Goal: Task Accomplishment & Management: Use online tool/utility

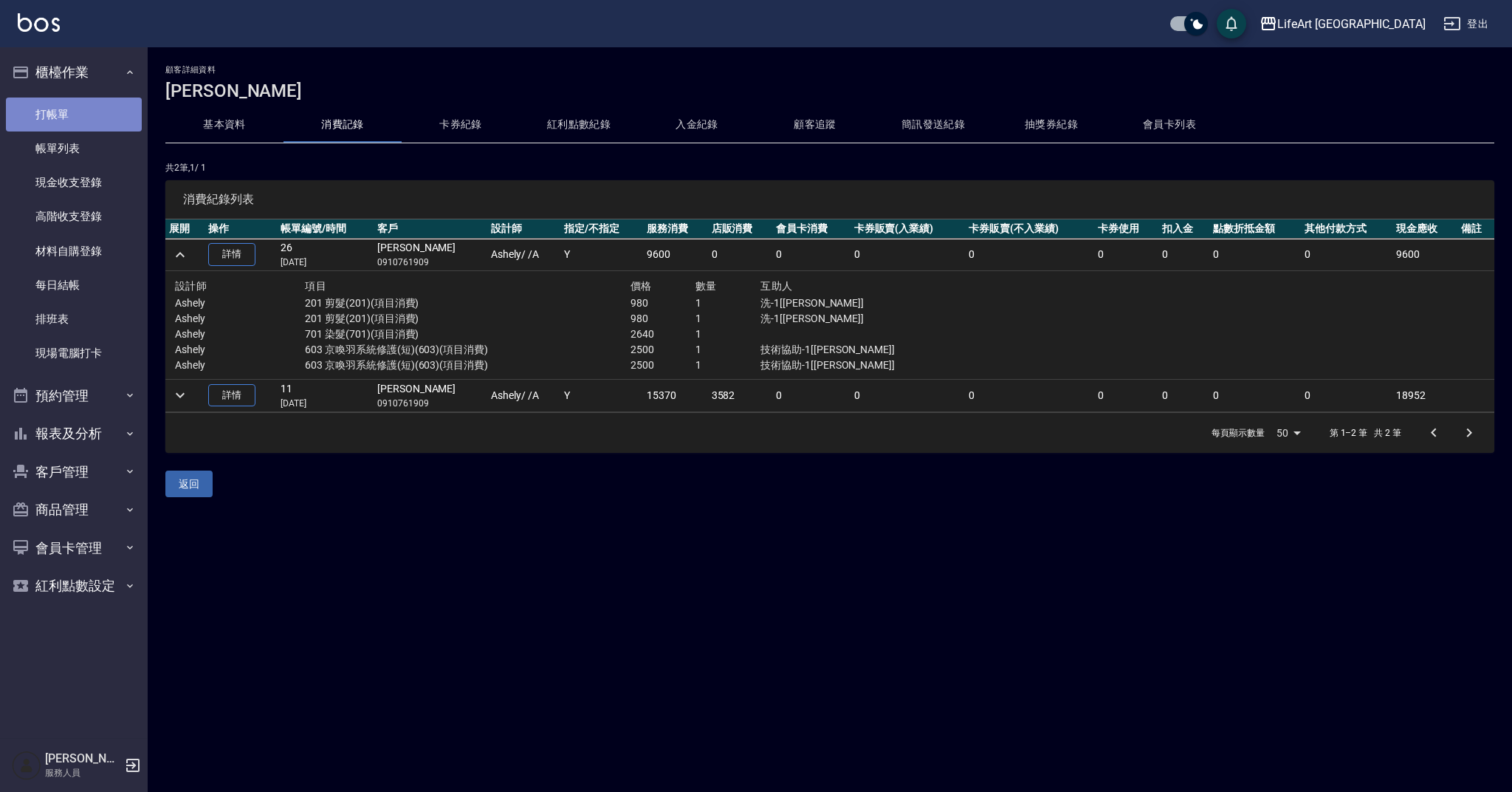
click at [119, 98] on link "打帳單" at bounding box center [73, 114] width 136 height 34
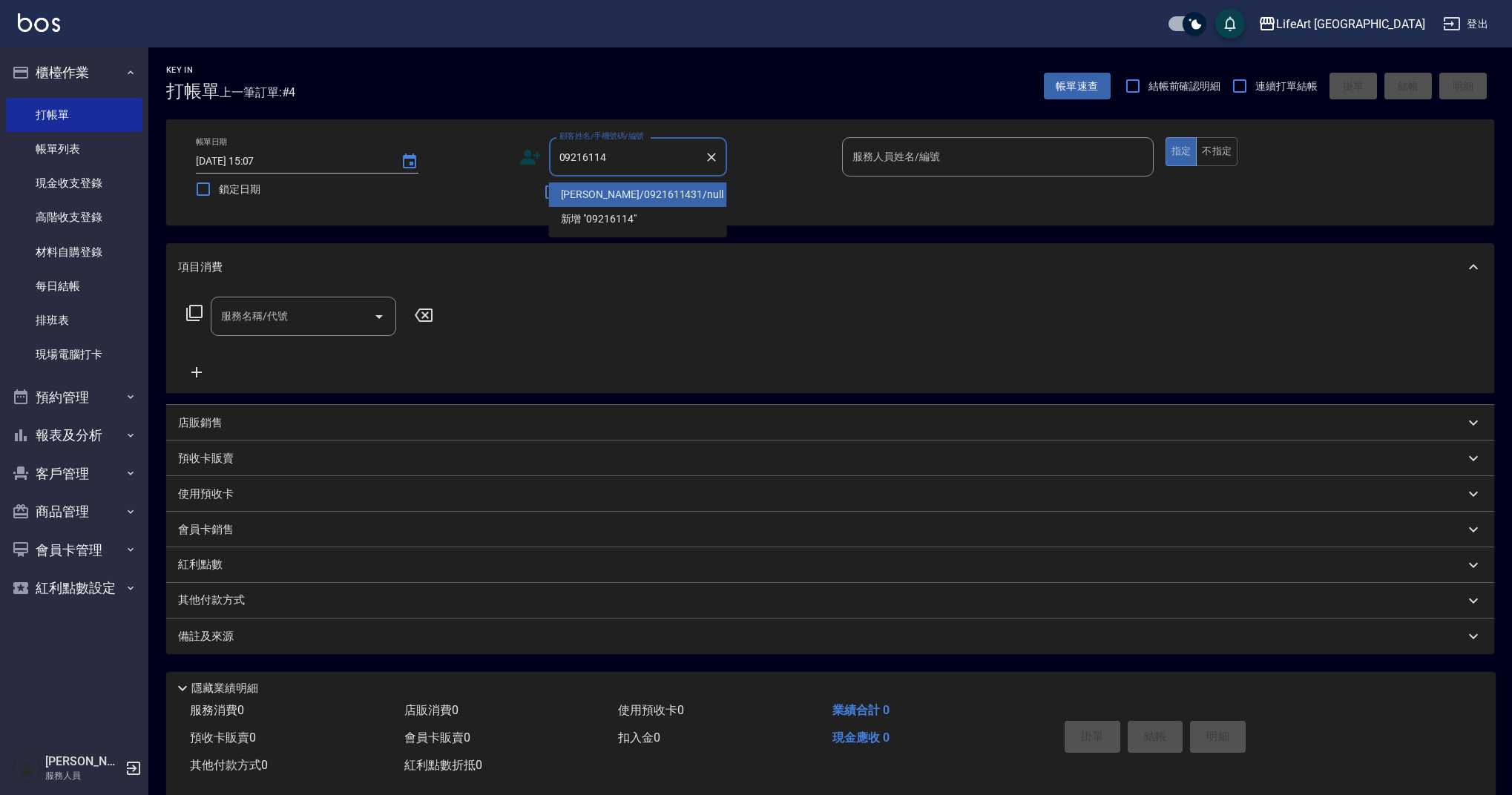
click at [660, 179] on ul "[PERSON_NAME]/0921611431/null 新增 "09216114"" at bounding box center [638, 207] width 178 height 61
click at [661, 190] on li "[PERSON_NAME]/0921611431/null" at bounding box center [638, 194] width 178 height 24
type input "[PERSON_NAME]/0921611431/null"
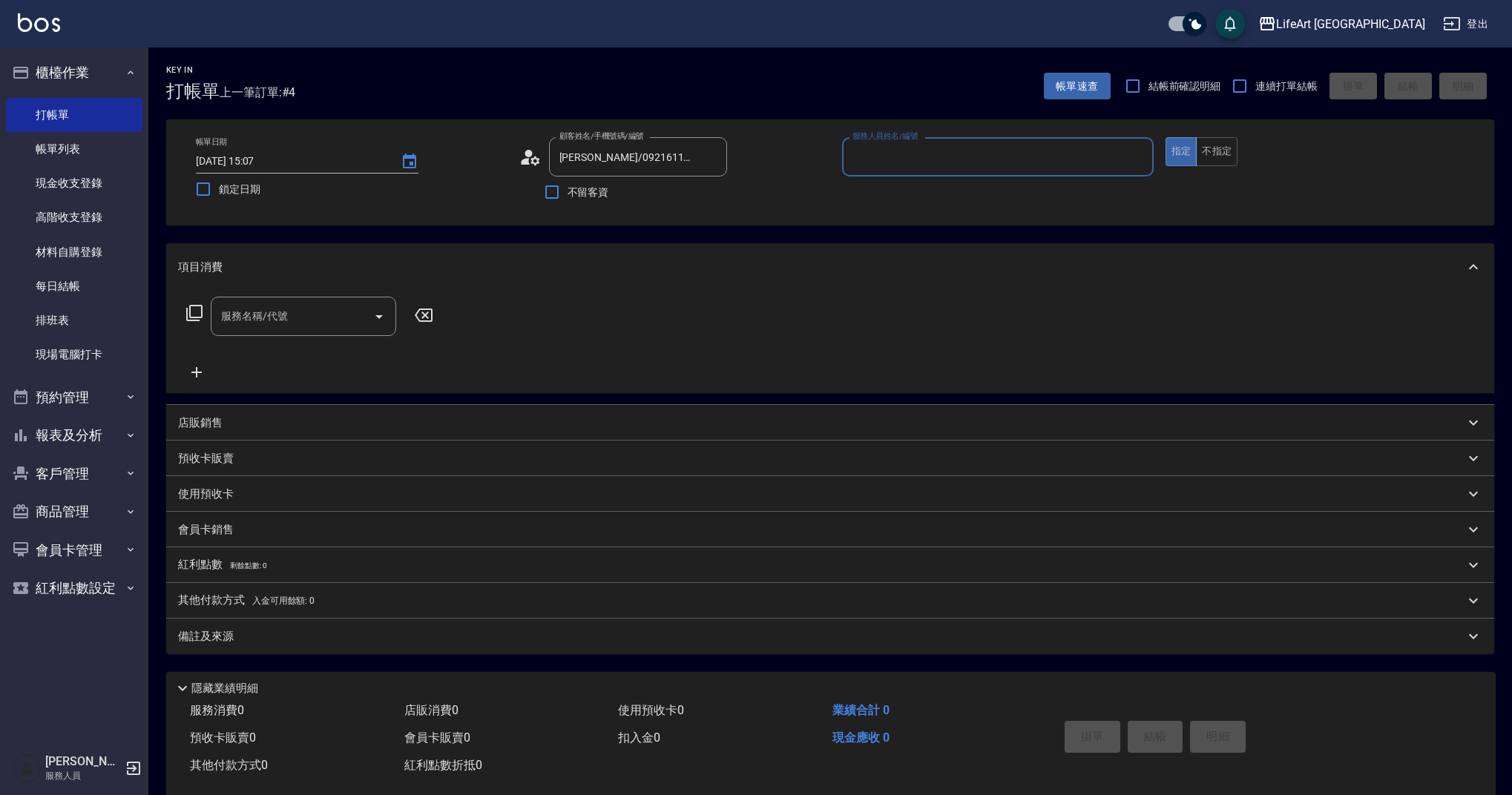
click at [529, 164] on icon at bounding box center [531, 157] width 23 height 23
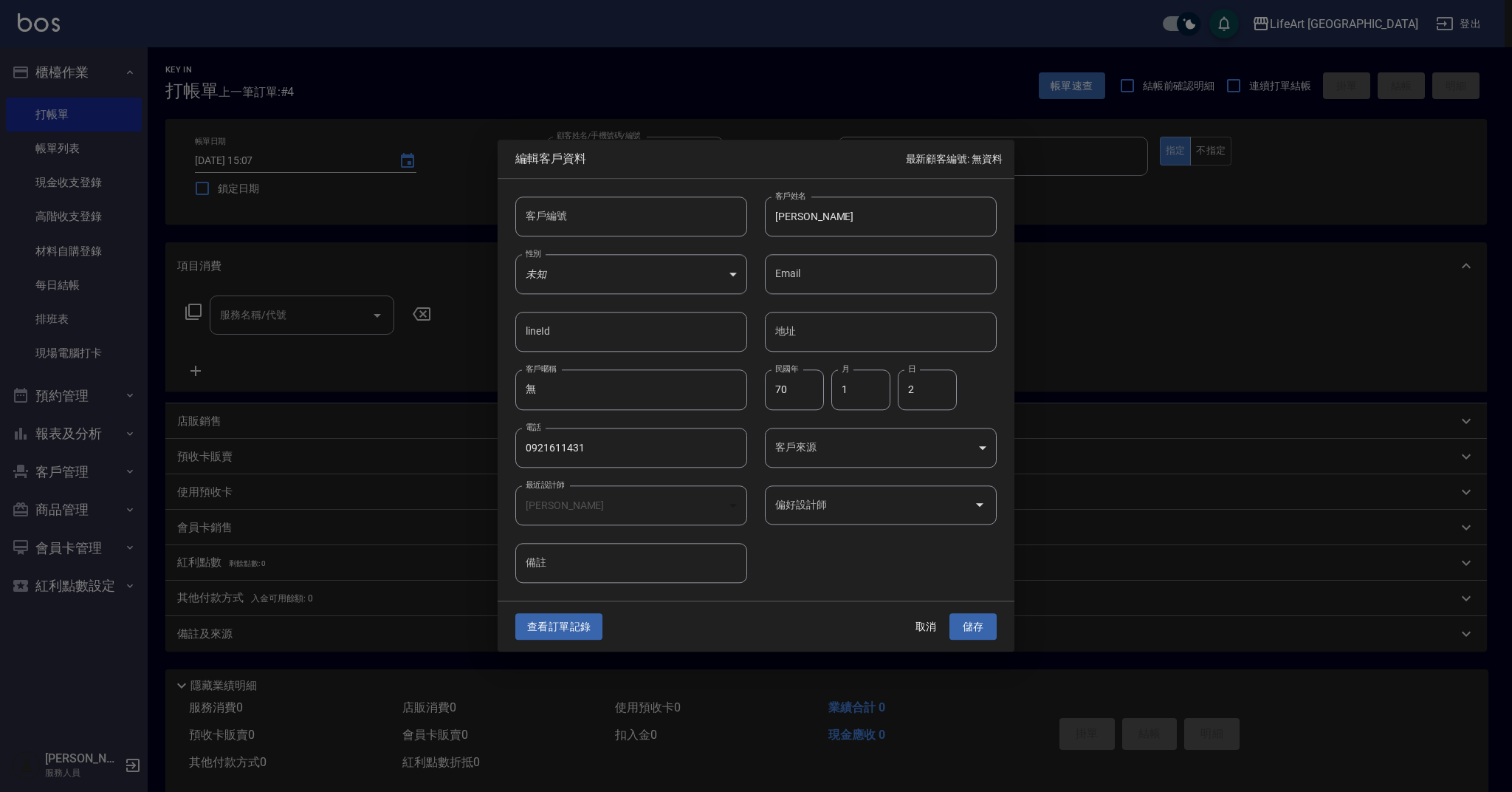
click at [554, 625] on button "查看訂單記錄" at bounding box center [559, 627] width 87 height 28
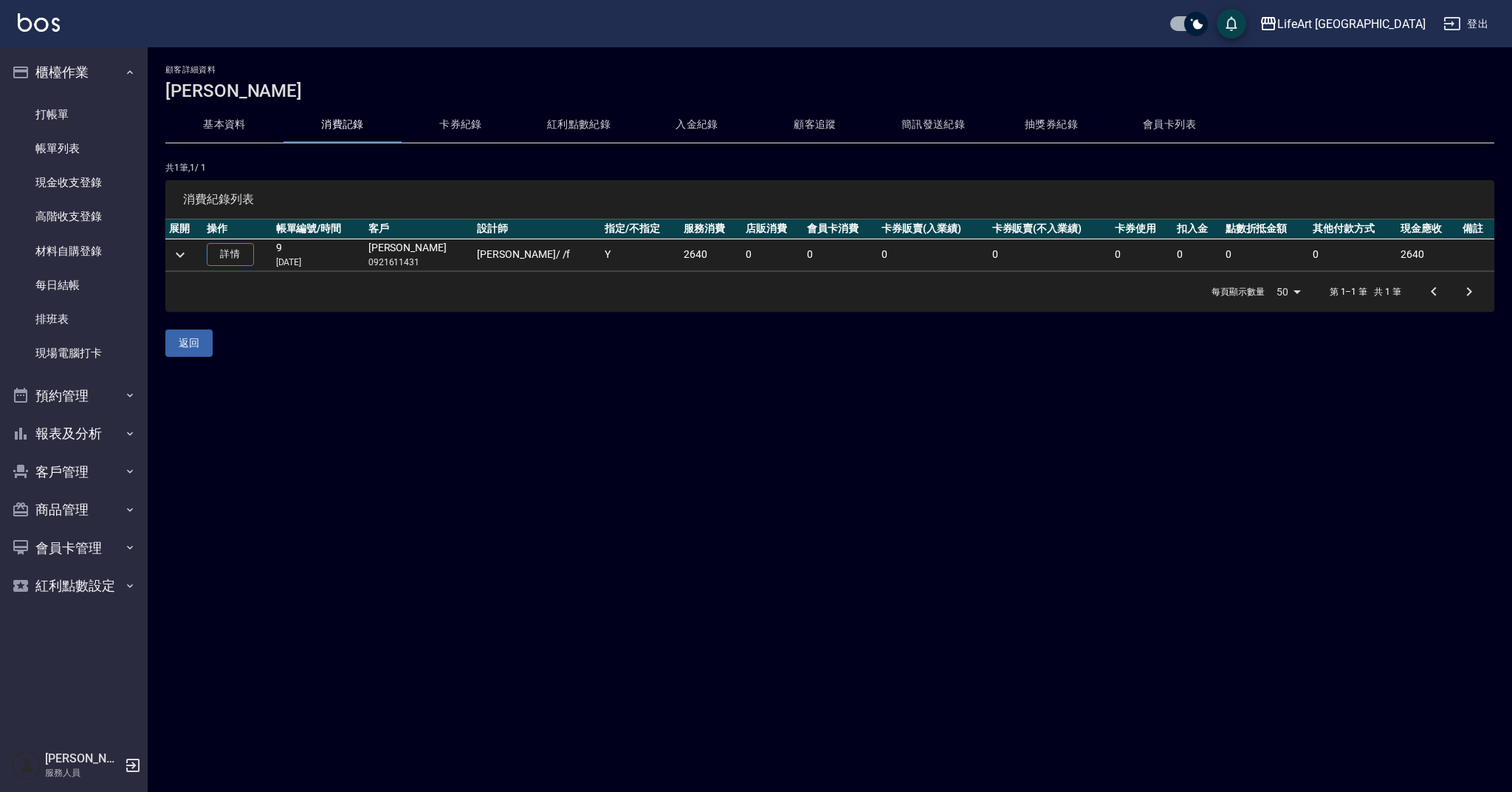
click at [197, 337] on button "返回" at bounding box center [189, 343] width 48 height 28
click at [242, 258] on link "詳情" at bounding box center [230, 254] width 48 height 23
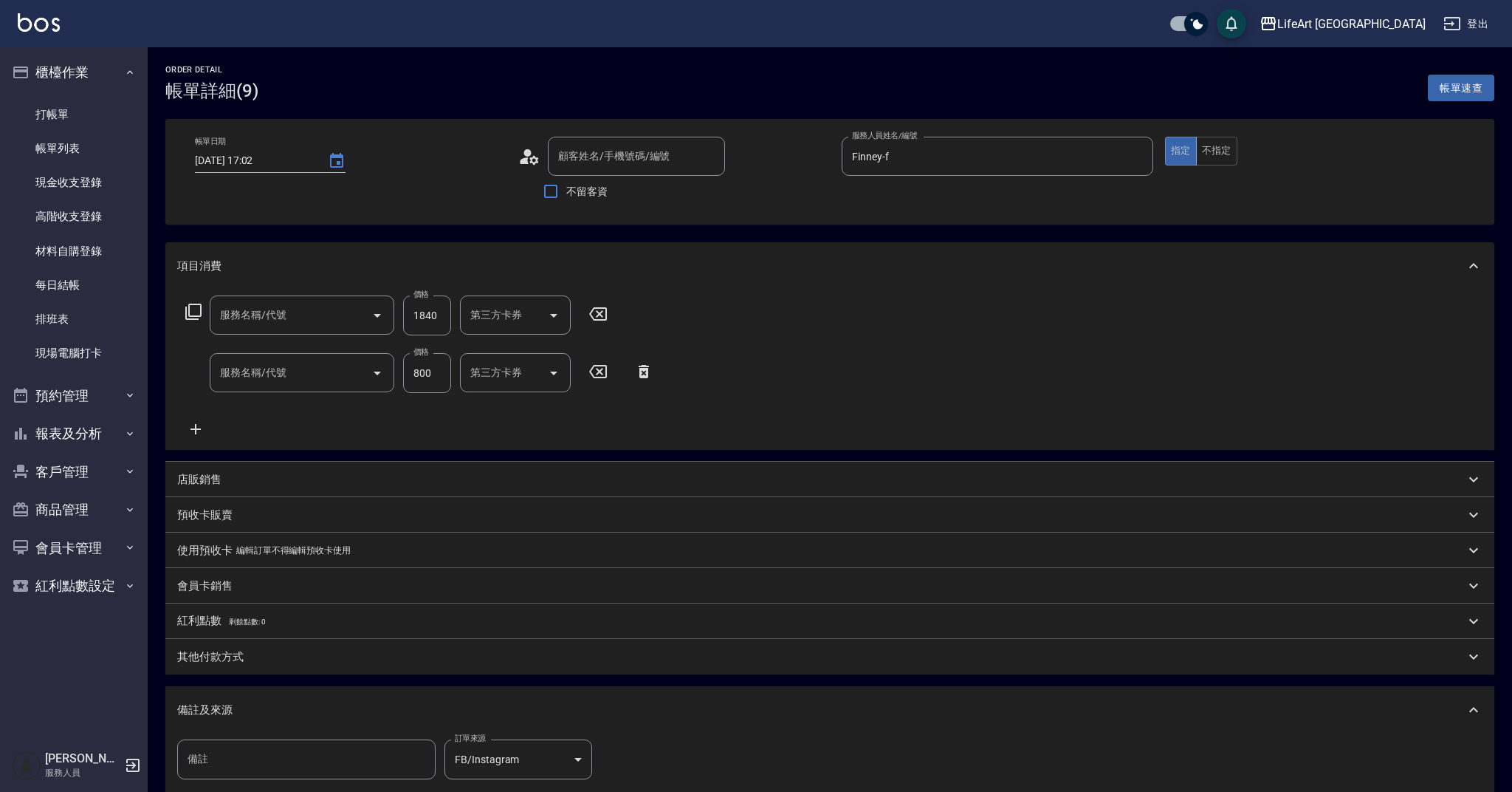
type input "[DATE] 17:02"
type input "Finney-f"
type input "[PERSON_NAME]/0921611431/null"
type input "701 染髮(701)"
type input "201 剪髮(201)"
